Goal: Task Accomplishment & Management: Use online tool/utility

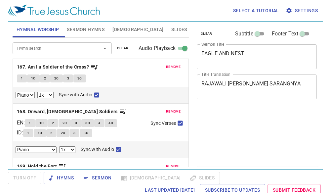
select select "1"
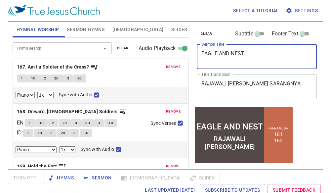
drag, startPoint x: 256, startPoint y: 56, endPoint x: 200, endPoint y: 56, distance: 56.2
click at [200, 56] on div "EAGLE AND NEST x Sermon Title" at bounding box center [257, 56] width 120 height 25
type textarea "t"
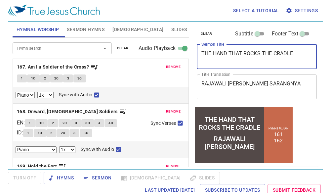
type textarea "THE HAND THAT ROCKS THE CRADLE"
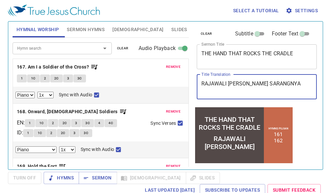
drag, startPoint x: 297, startPoint y: 88, endPoint x: 76, endPoint y: 80, distance: 221.2
click at [76, 80] on div "Hymnal Worship Sermon Hymns Bible Slides Hymn search Hymn search clear Audio Pl…" at bounding box center [165, 93] width 311 height 148
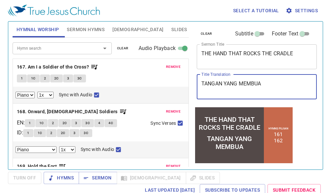
type textarea "TANGAN YANG MEMBU"
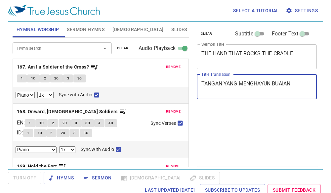
select select "1"
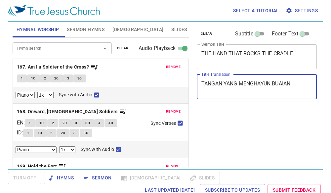
select select "1"
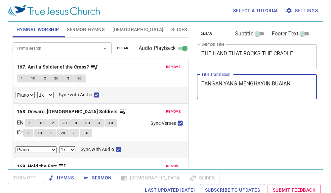
select select "1"
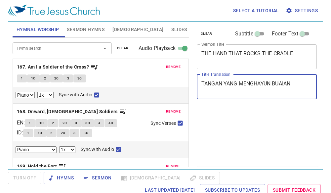
select select "1"
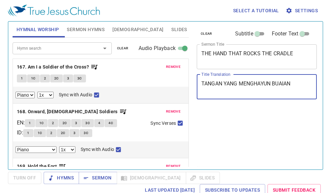
select select "1"
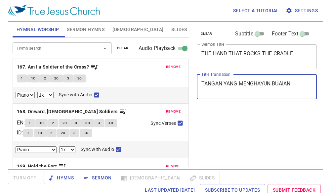
select select "1"
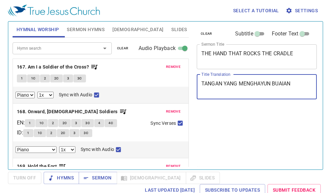
select select "1"
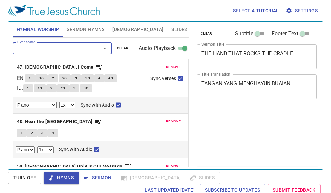
select select "1"
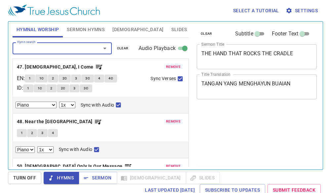
select select "1"
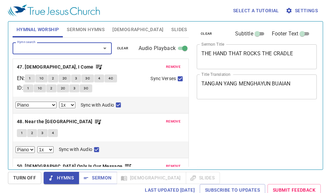
select select "1"
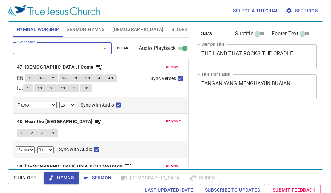
select select "1"
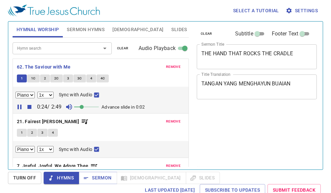
select select "1"
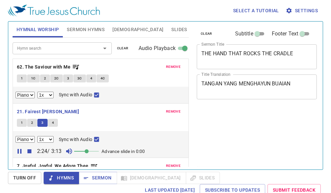
select select "1"
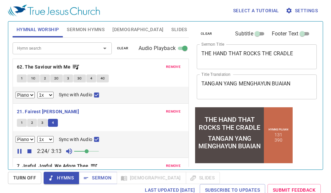
scroll to position [33, 0]
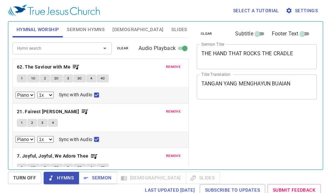
select select "1"
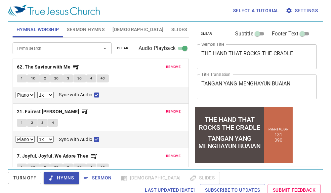
scroll to position [80, 0]
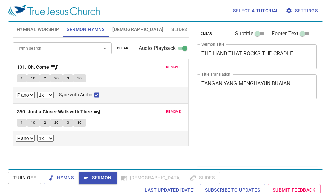
select select "1"
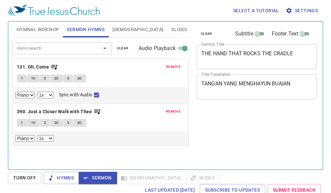
select select "1"
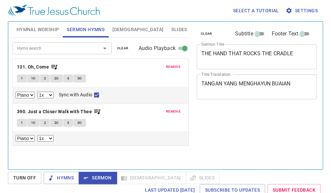
select select "1"
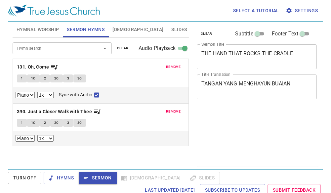
select select "1"
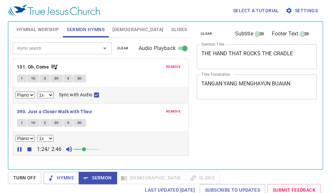
select select "1"
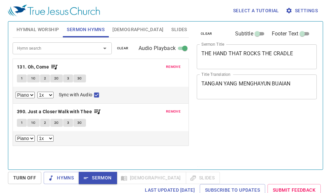
select select "1"
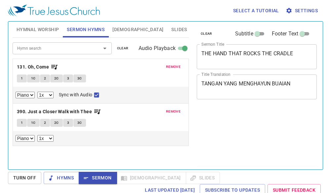
select select "1"
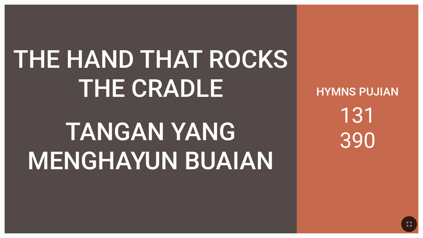
click at [97, 45] on div "THE HAND THAT ROCKS THE CRADLE" at bounding box center [150, 74] width 282 height 58
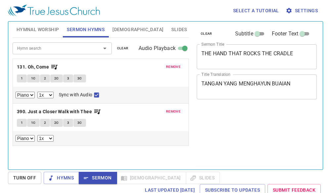
select select "1"
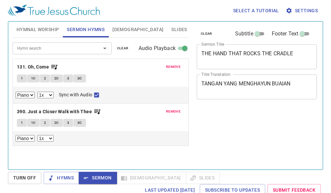
select select "1"
